Goal: Information Seeking & Learning: Learn about a topic

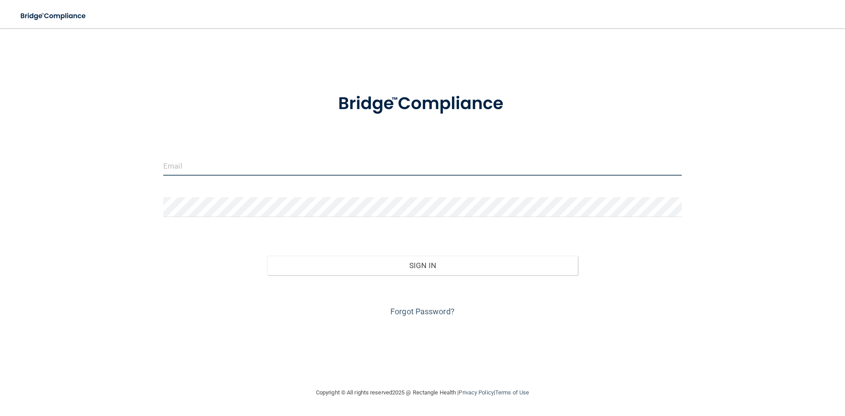
click at [241, 164] on input "email" at bounding box center [422, 166] width 518 height 20
click at [265, 166] on input "snhadley@yahoo.com" at bounding box center [422, 166] width 518 height 20
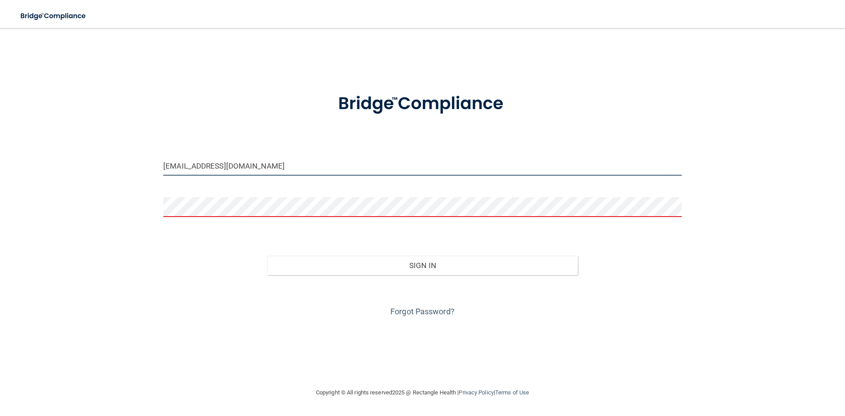
click at [265, 166] on input "snhadley@yahoo.com" at bounding box center [422, 166] width 518 height 20
click at [265, 167] on input "snhadley@yahoo.com" at bounding box center [422, 166] width 518 height 20
type input "w"
type input "[EMAIL_ADDRESS][DOMAIN_NAME]"
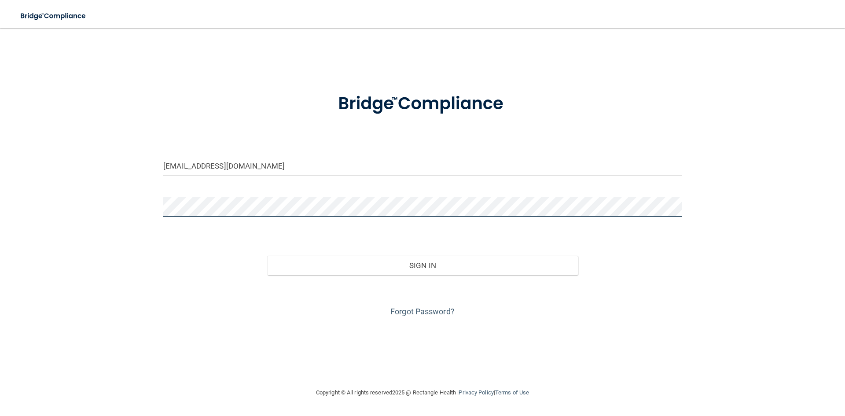
click at [267, 256] on button "Sign In" at bounding box center [422, 265] width 311 height 19
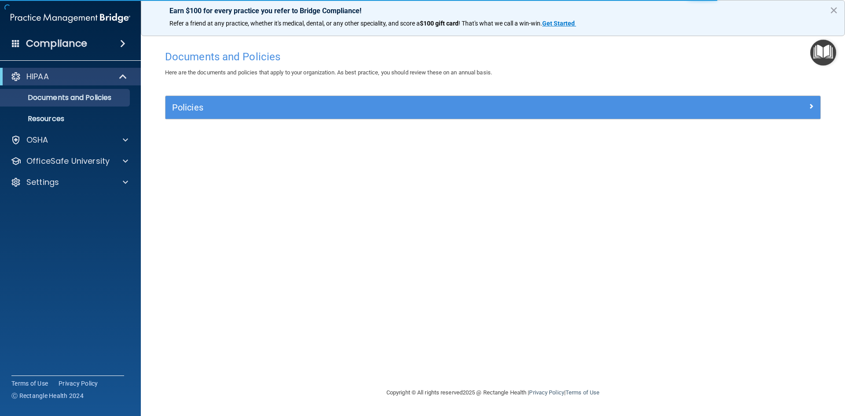
click at [750, 116] on div "Policies" at bounding box center [492, 107] width 655 height 23
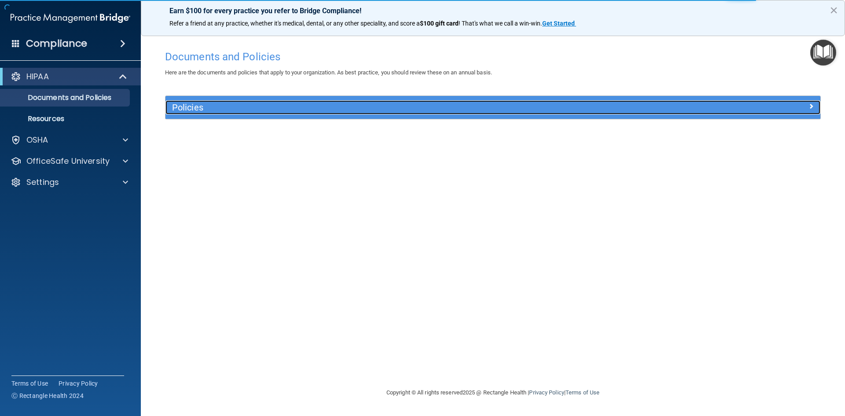
click at [764, 105] on div at bounding box center [739, 105] width 164 height 11
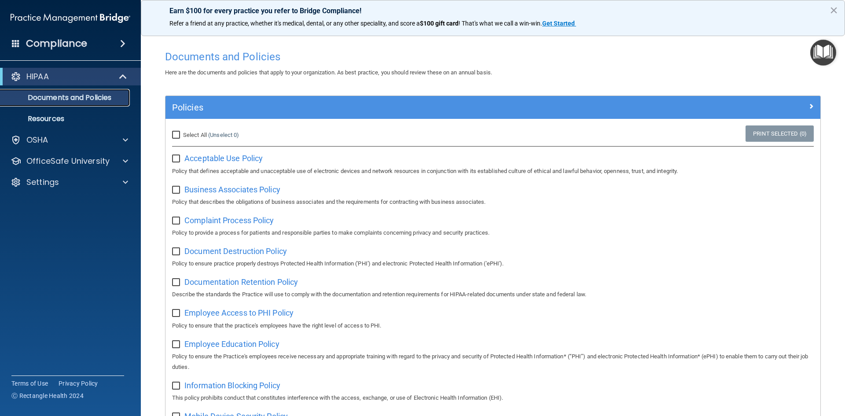
click at [60, 95] on p "Documents and Policies" at bounding box center [66, 97] width 120 height 9
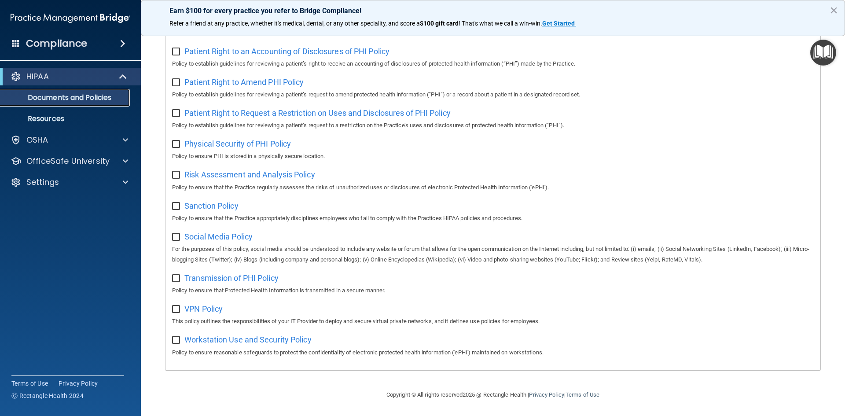
scroll to position [203, 0]
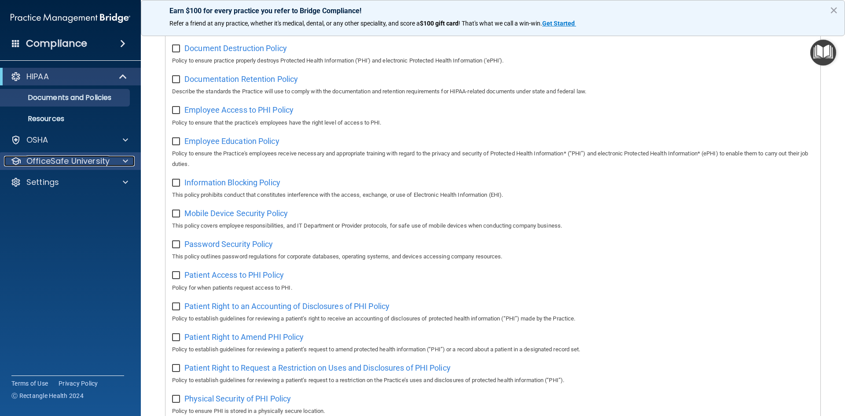
click at [32, 161] on p "OfficeSafe University" at bounding box center [67, 161] width 83 height 11
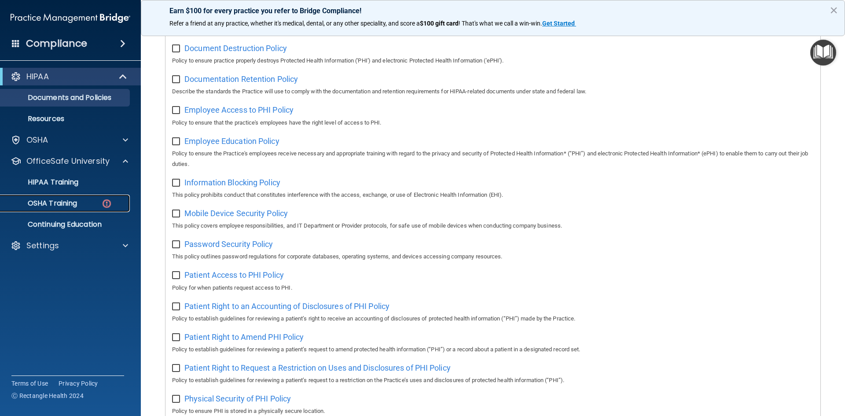
click at [71, 207] on p "OSHA Training" at bounding box center [41, 203] width 71 height 9
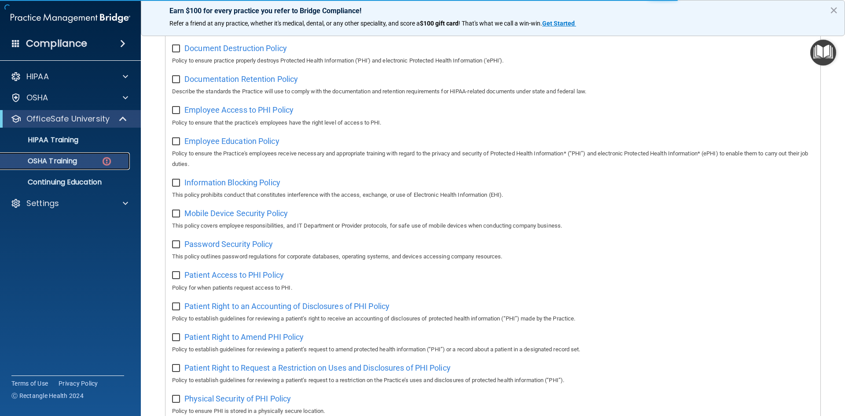
click at [82, 157] on div "OSHA Training" at bounding box center [66, 161] width 120 height 9
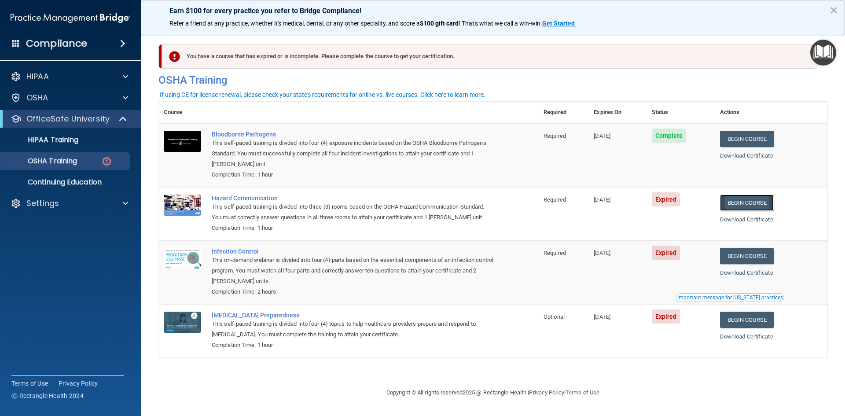
click at [774, 205] on link "Begin Course" at bounding box center [747, 202] width 54 height 16
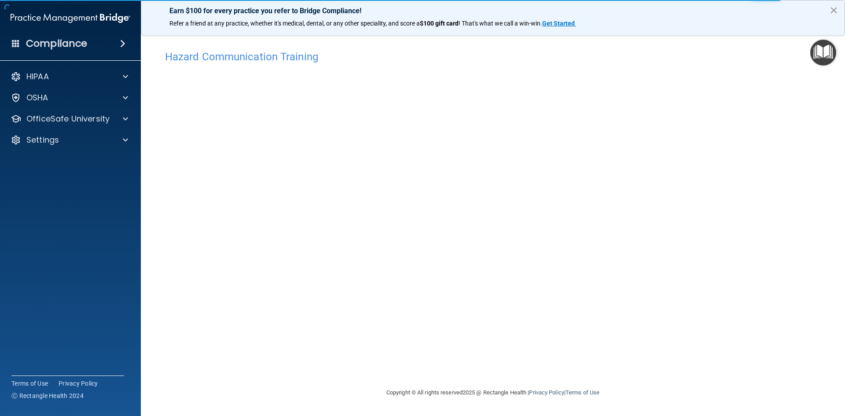
click at [834, 7] on button "×" at bounding box center [833, 10] width 8 height 14
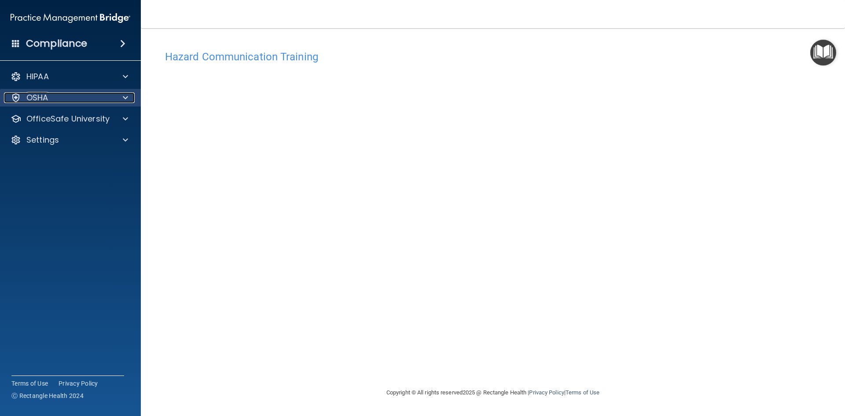
click at [121, 96] on div at bounding box center [124, 97] width 22 height 11
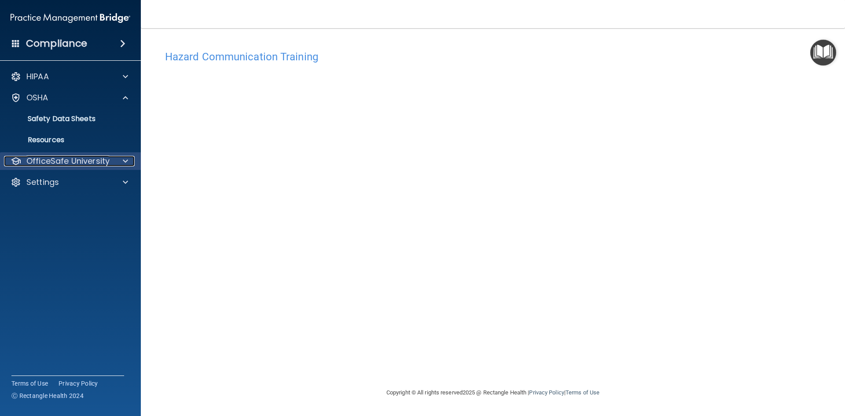
click at [119, 159] on div at bounding box center [124, 161] width 22 height 11
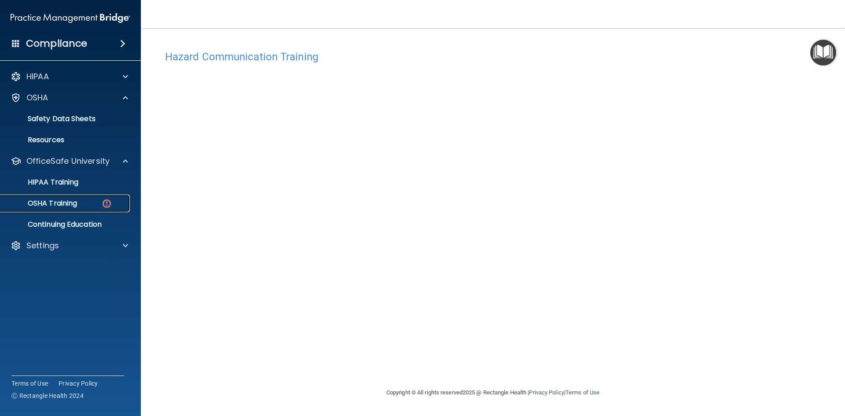
click at [89, 195] on link "OSHA Training" at bounding box center [60, 203] width 139 height 18
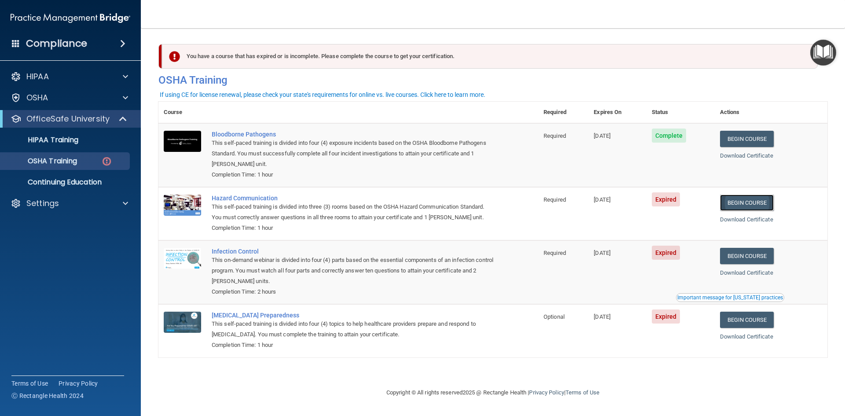
click at [761, 198] on link "Begin Course" at bounding box center [747, 202] width 54 height 16
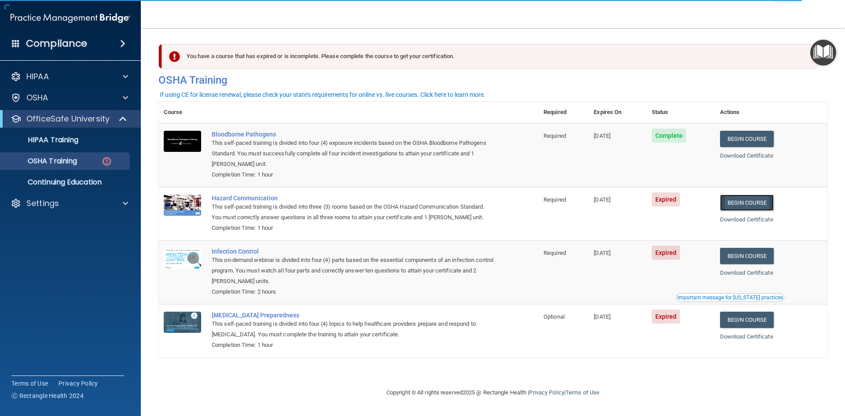
click at [751, 201] on link "Begin Course" at bounding box center [747, 202] width 54 height 16
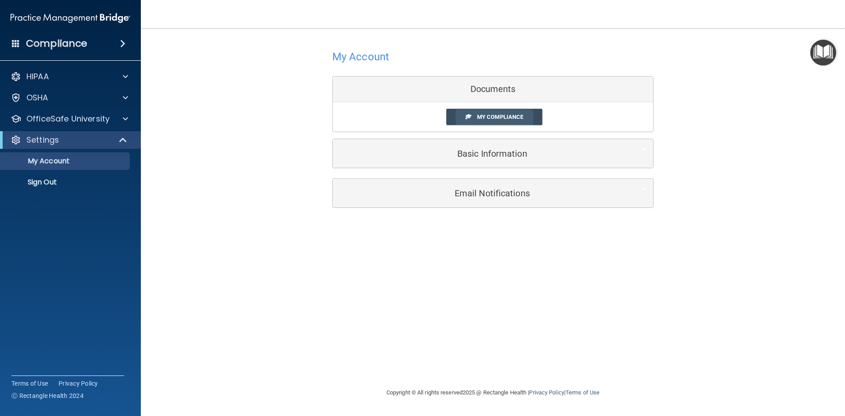
click at [492, 117] on span "My Compliance" at bounding box center [500, 117] width 46 height 7
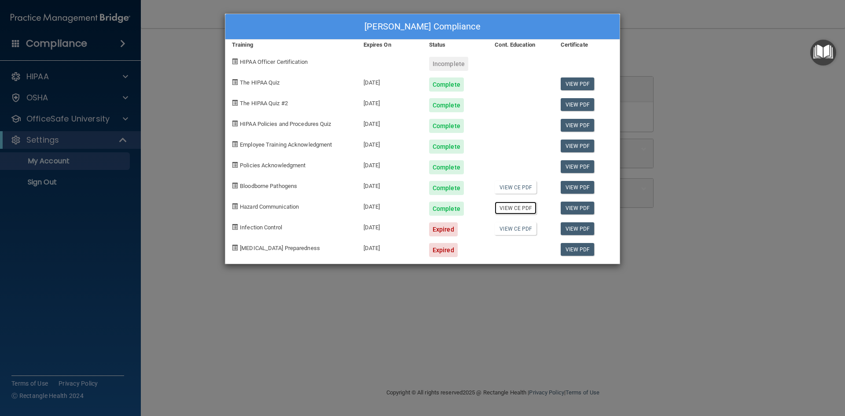
click at [529, 209] on link "View CE PDF" at bounding box center [516, 208] width 42 height 13
click at [520, 186] on link "View CE PDF" at bounding box center [516, 187] width 42 height 13
click at [528, 231] on link "View CE PDF" at bounding box center [516, 228] width 42 height 13
click at [695, 64] on div "Stacia Hadley's Compliance Training Expires On Status Cont. Education Certifica…" at bounding box center [422, 208] width 845 height 416
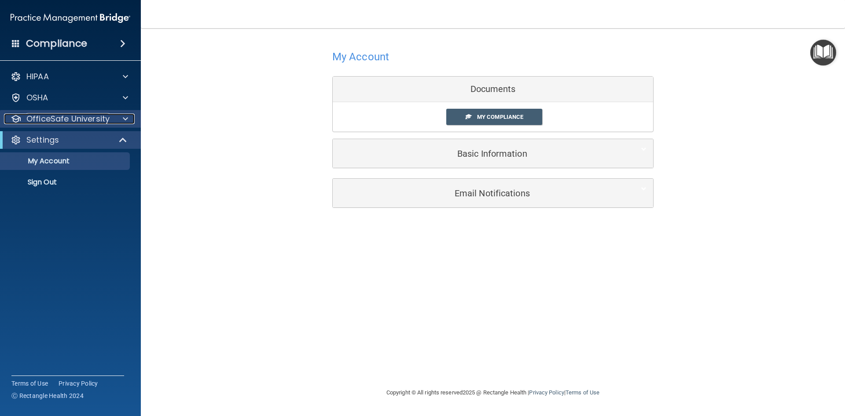
click at [119, 117] on div at bounding box center [124, 119] width 22 height 11
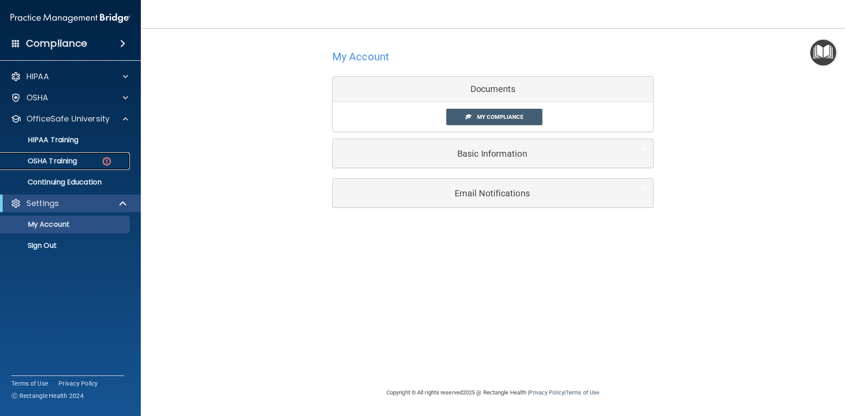
click at [84, 154] on link "OSHA Training" at bounding box center [60, 161] width 139 height 18
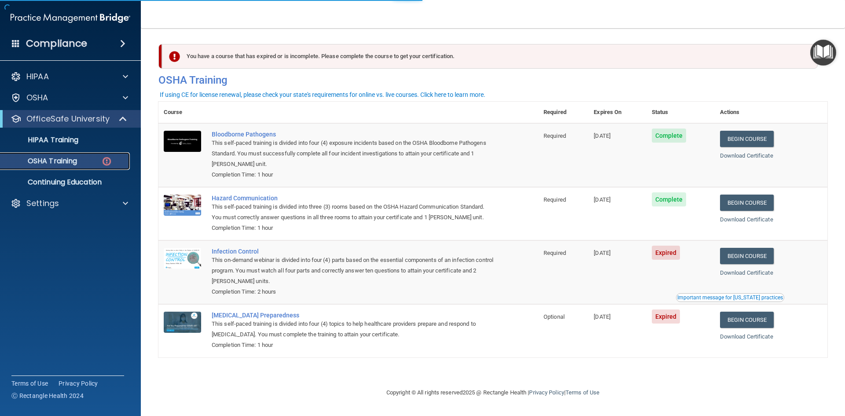
click at [50, 164] on p "OSHA Training" at bounding box center [41, 161] width 71 height 9
click at [766, 258] on link "Begin Course" at bounding box center [747, 256] width 54 height 16
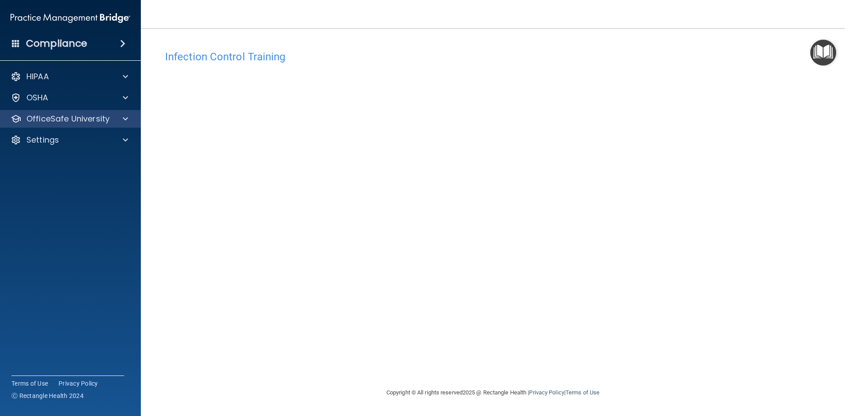
click at [85, 113] on div "OfficeSafe University" at bounding box center [70, 119] width 141 height 18
click at [86, 114] on p "OfficeSafe University" at bounding box center [67, 119] width 83 height 11
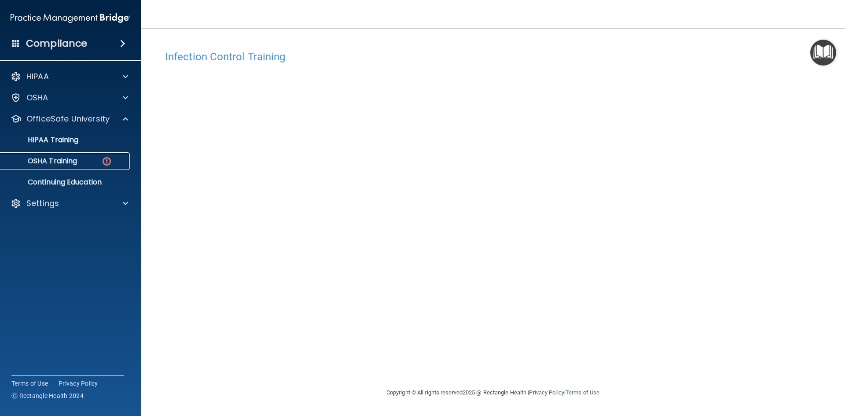
click at [74, 162] on p "OSHA Training" at bounding box center [41, 161] width 71 height 9
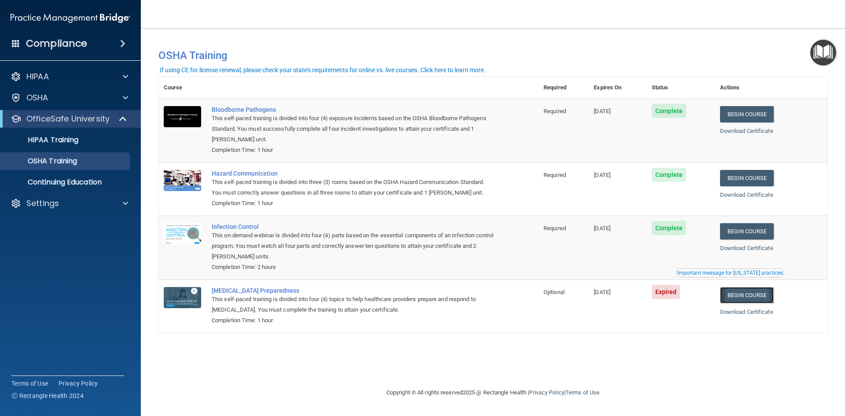
click at [740, 296] on link "Begin Course" at bounding box center [747, 295] width 54 height 16
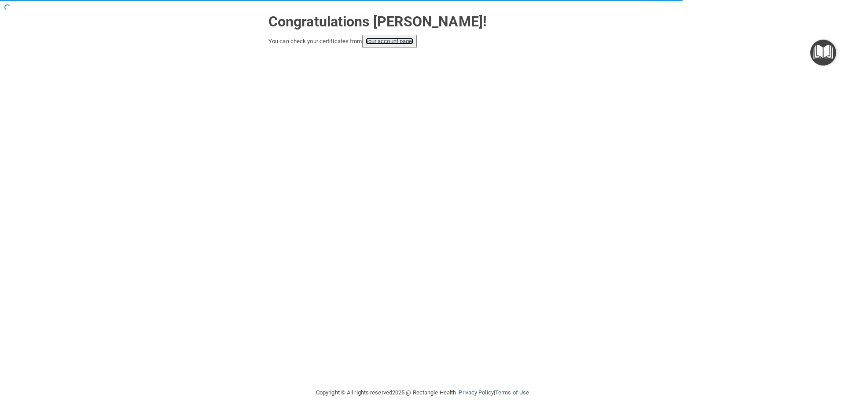
click at [411, 43] on link "your account page!" at bounding box center [390, 41] width 48 height 7
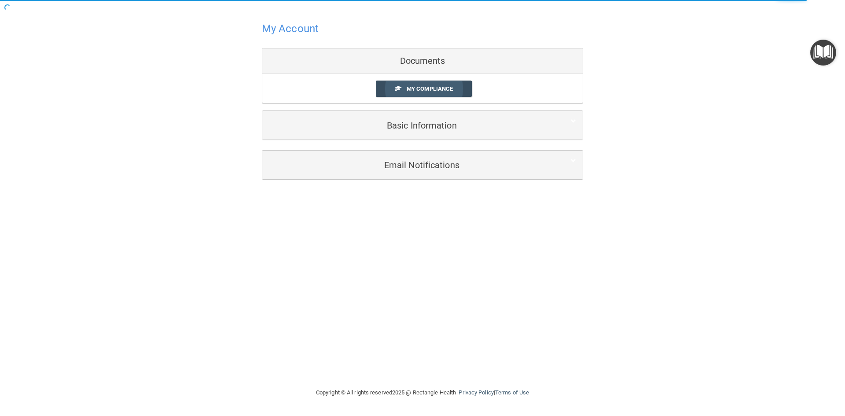
click at [433, 93] on link "My Compliance" at bounding box center [424, 89] width 96 height 16
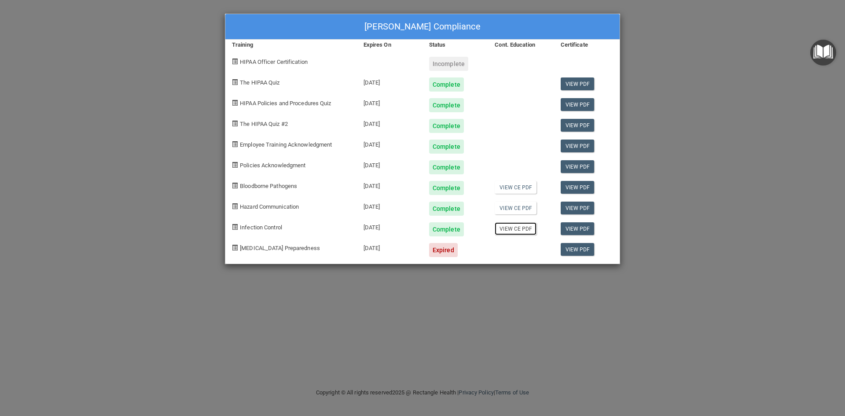
click at [517, 227] on link "View CE PDF" at bounding box center [516, 228] width 42 height 13
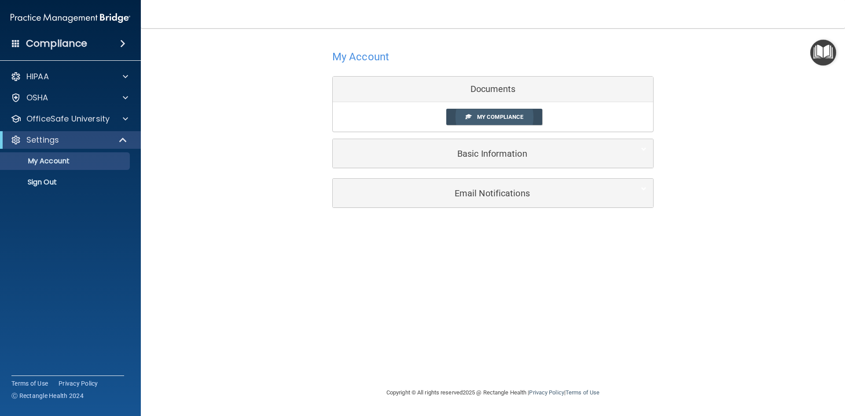
click at [515, 117] on span "My Compliance" at bounding box center [500, 117] width 46 height 7
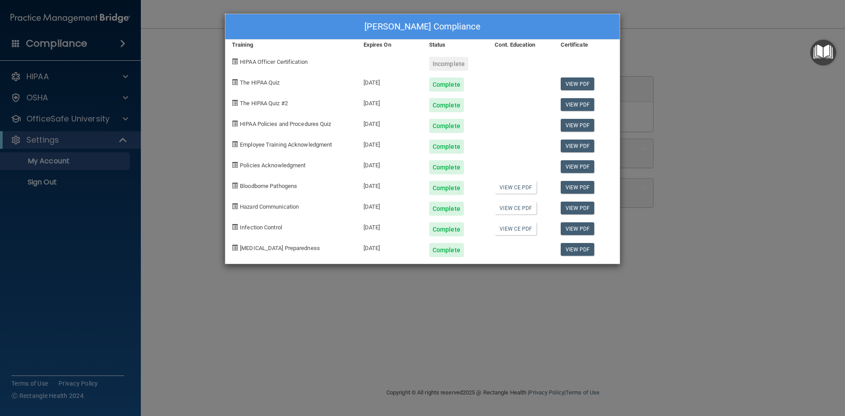
click at [440, 61] on div "Incomplete" at bounding box center [448, 64] width 39 height 14
